Goal: Task Accomplishment & Management: Use online tool/utility

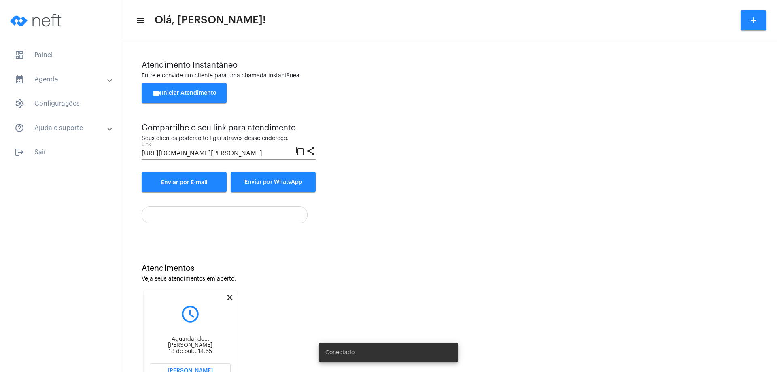
scroll to position [34, 0]
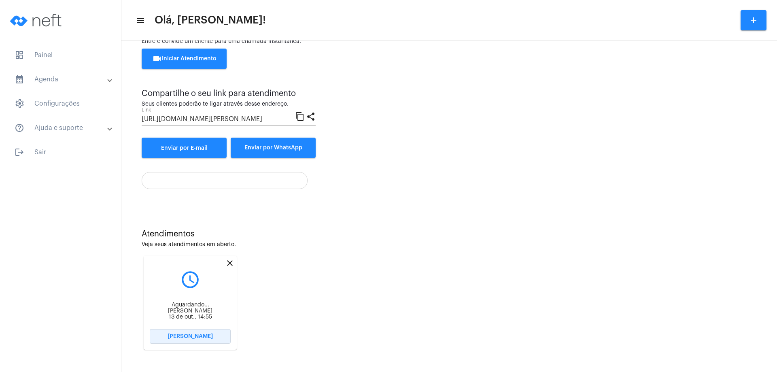
click at [199, 336] on span "[PERSON_NAME]" at bounding box center [190, 336] width 45 height 6
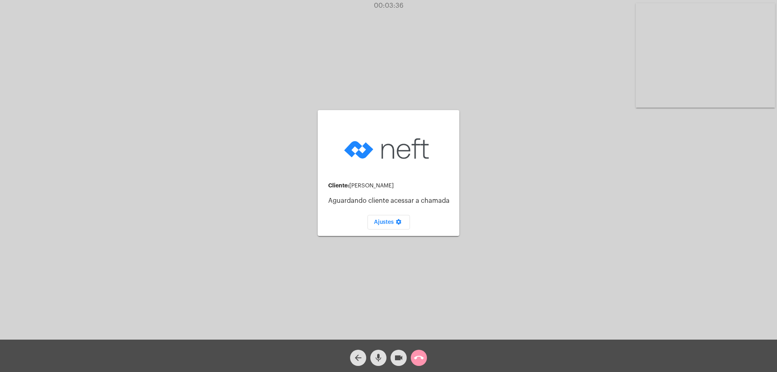
click at [356, 360] on mat-icon "arrow_back" at bounding box center [358, 358] width 10 height 10
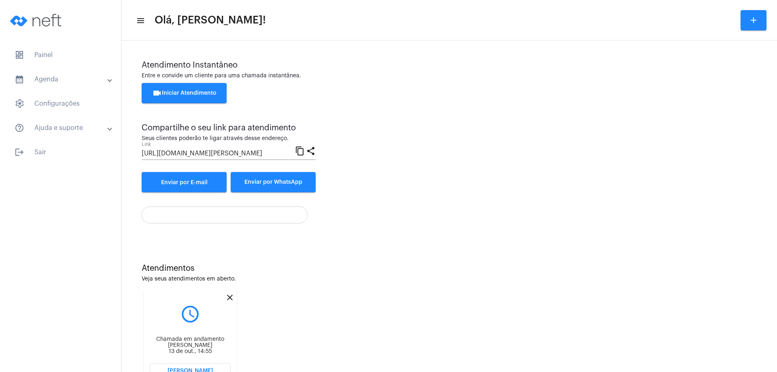
click at [229, 299] on mat-icon "close" at bounding box center [230, 298] width 10 height 10
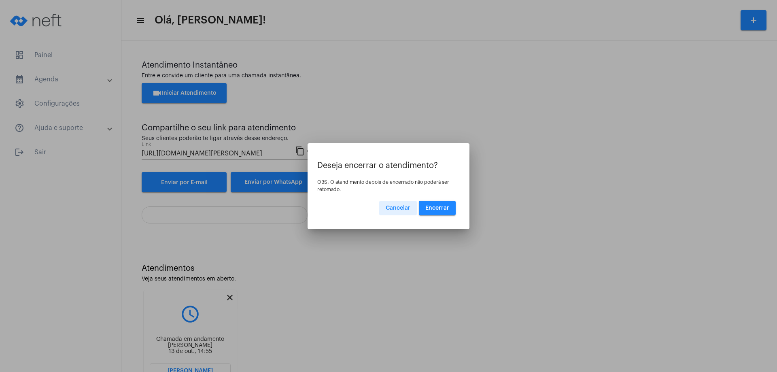
click at [437, 209] on span "Encerrar" at bounding box center [437, 208] width 24 height 6
